Goal: Information Seeking & Learning: Learn about a topic

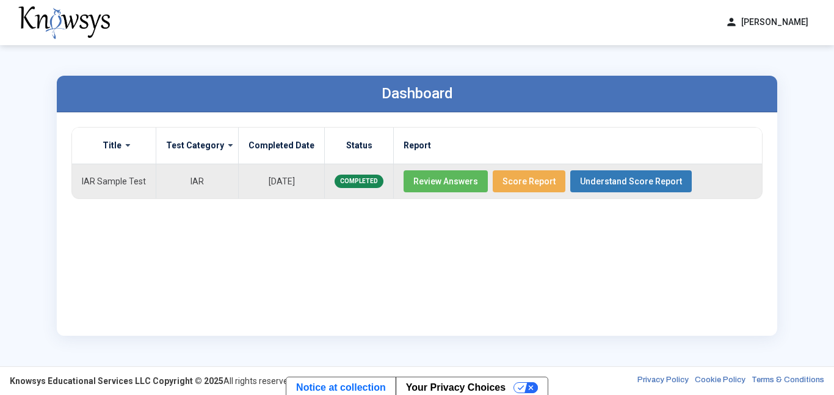
click at [435, 178] on span "Review Answers" at bounding box center [446, 182] width 65 height 10
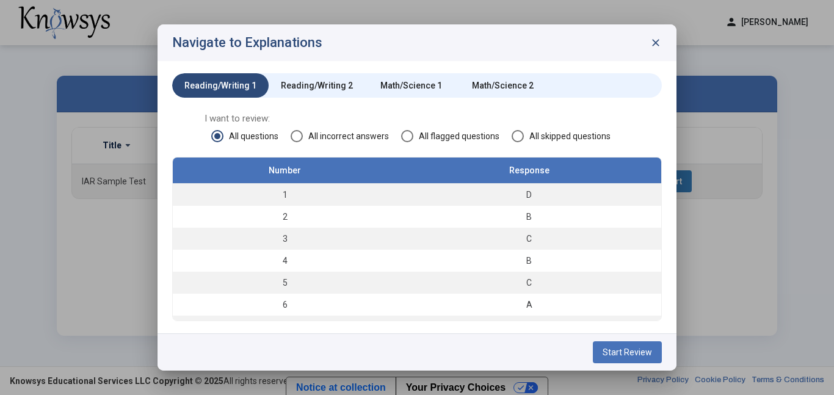
click at [404, 83] on div "Math/Science 1" at bounding box center [412, 85] width 62 height 12
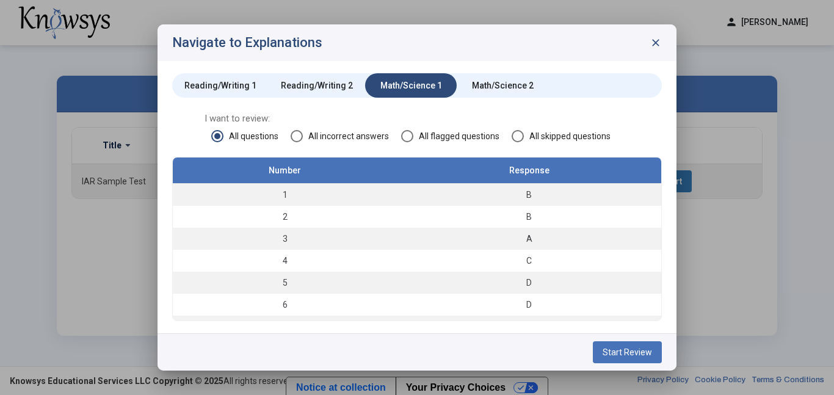
click at [629, 352] on span "Start Review" at bounding box center [627, 353] width 49 height 10
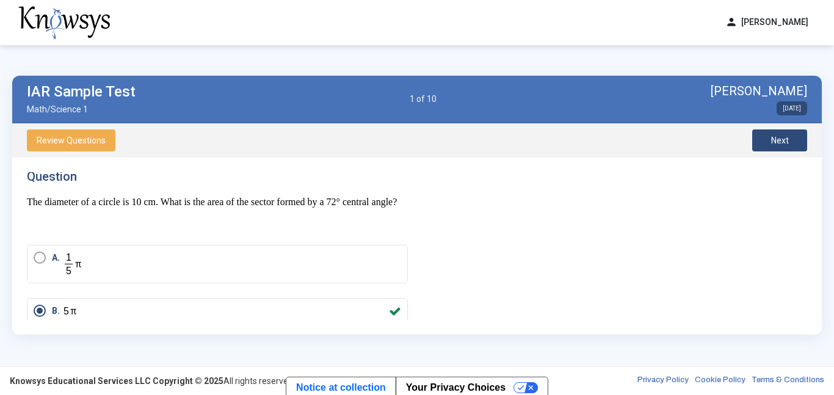
scroll to position [9, 0]
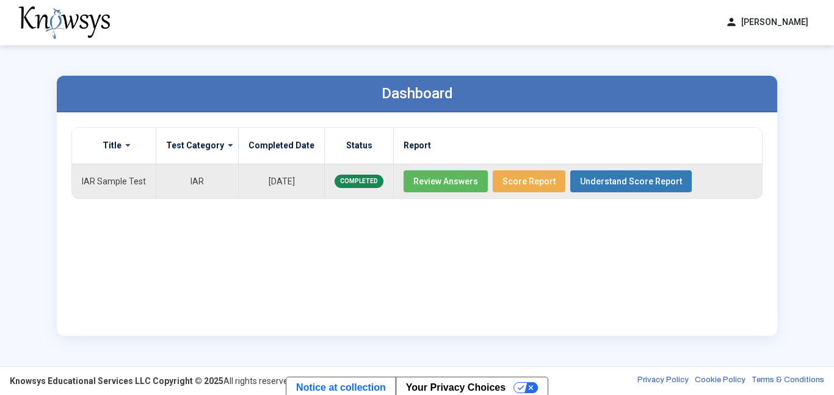
click at [414, 184] on span "Review Answers" at bounding box center [446, 182] width 65 height 10
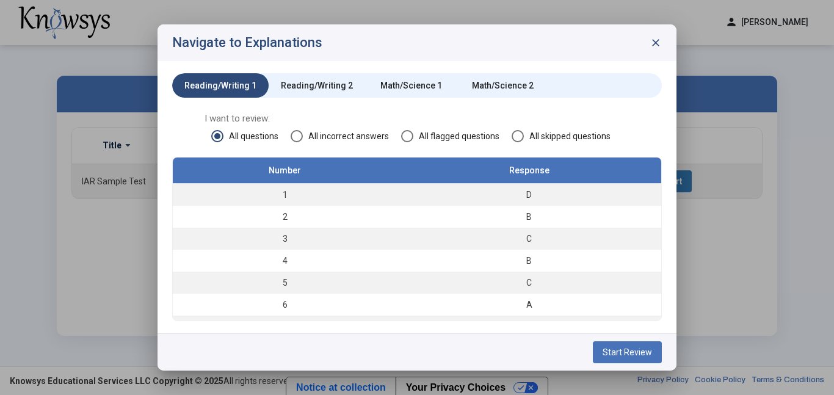
click at [390, 81] on div "Math/Science 1" at bounding box center [412, 85] width 62 height 12
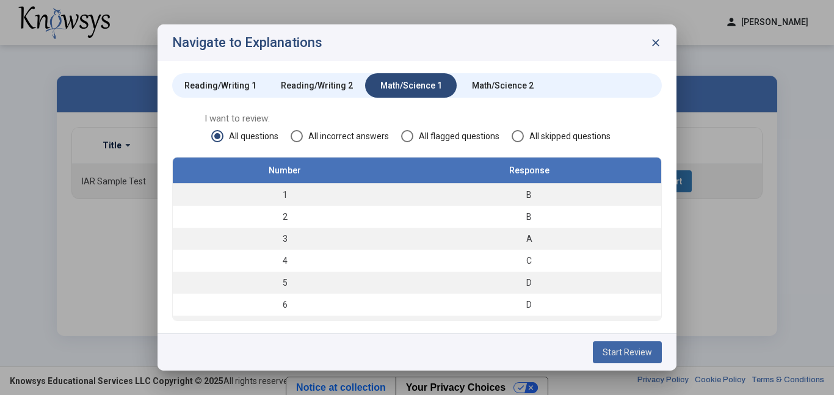
click at [635, 362] on button "Start Review" at bounding box center [627, 352] width 69 height 22
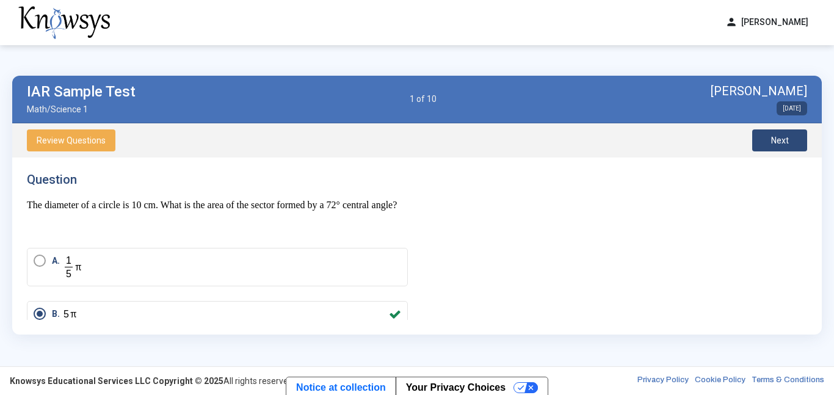
click at [758, 136] on button "Next" at bounding box center [779, 140] width 55 height 22
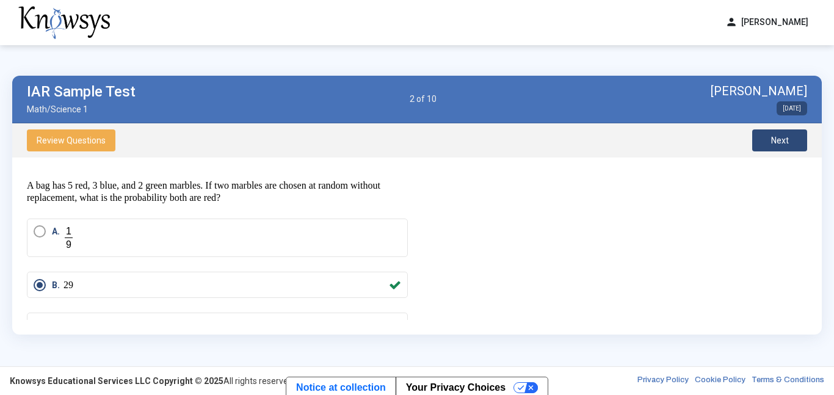
scroll to position [17, 0]
